Goal: Task Accomplishment & Management: Manage account settings

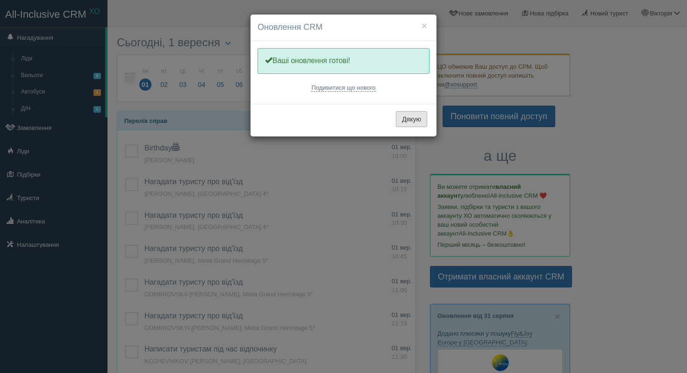
click at [409, 120] on button "Дякую" at bounding box center [411, 119] width 31 height 16
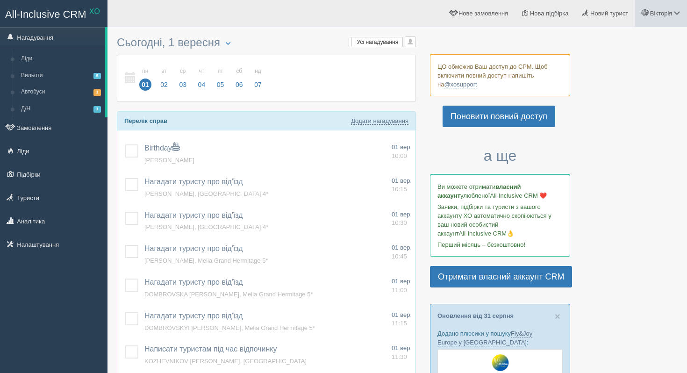
click at [665, 16] on span "Вікторія" at bounding box center [661, 13] width 22 height 7
click at [641, 39] on link "Мій профіль" at bounding box center [636, 42] width 102 height 20
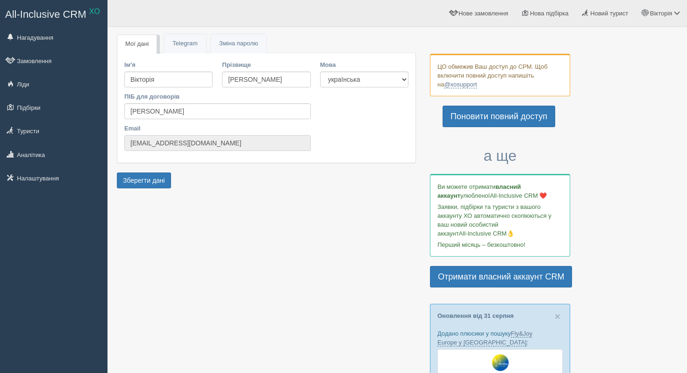
drag, startPoint x: 231, startPoint y: 141, endPoint x: 128, endPoint y: 138, distance: 102.9
click at [127, 138] on input "sunnydays.ta+xo@gmail.com" at bounding box center [217, 143] width 187 height 16
